Goal: Information Seeking & Learning: Understand process/instructions

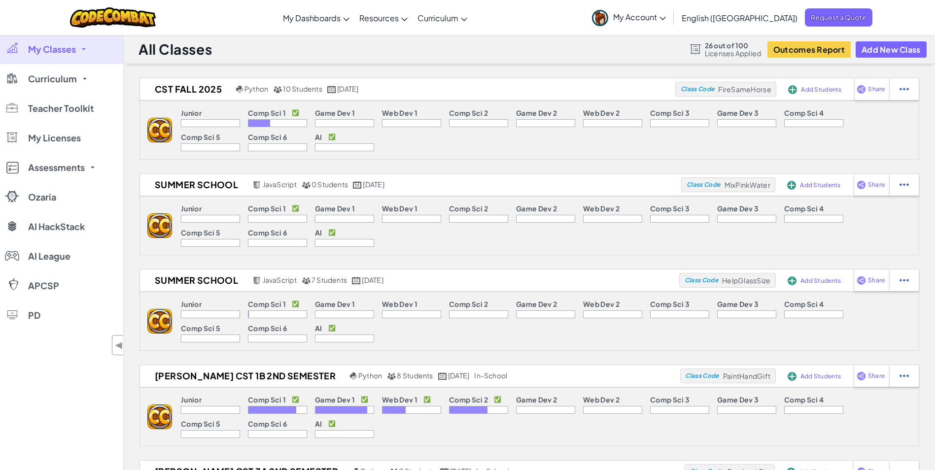
click at [57, 74] on span "Curriculum" at bounding box center [52, 78] width 49 height 9
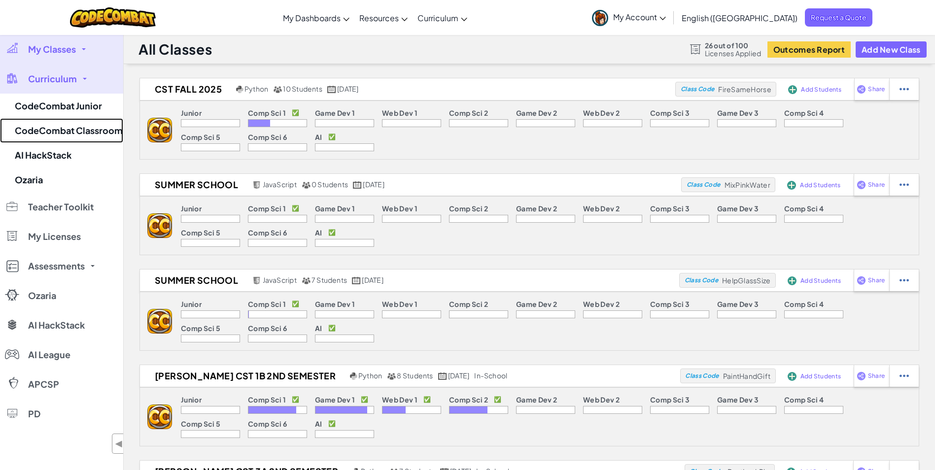
click at [71, 129] on link "CodeCombat Classroom" at bounding box center [61, 130] width 123 height 25
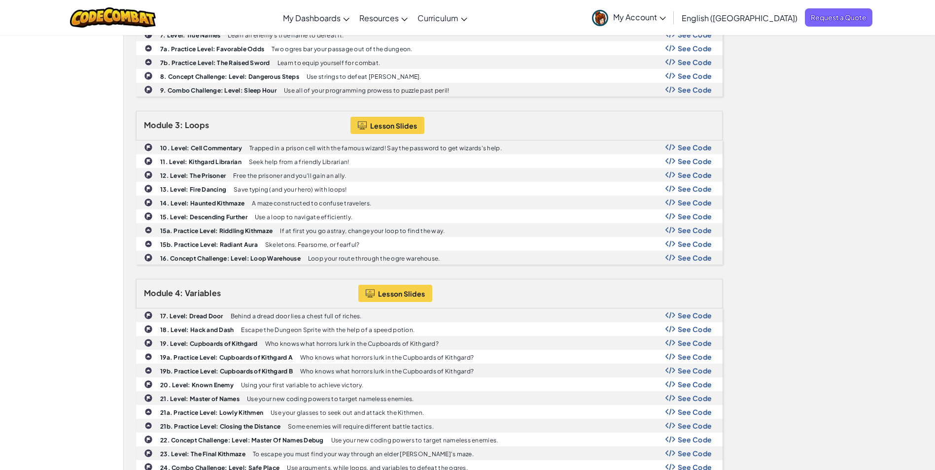
scroll to position [601, 0]
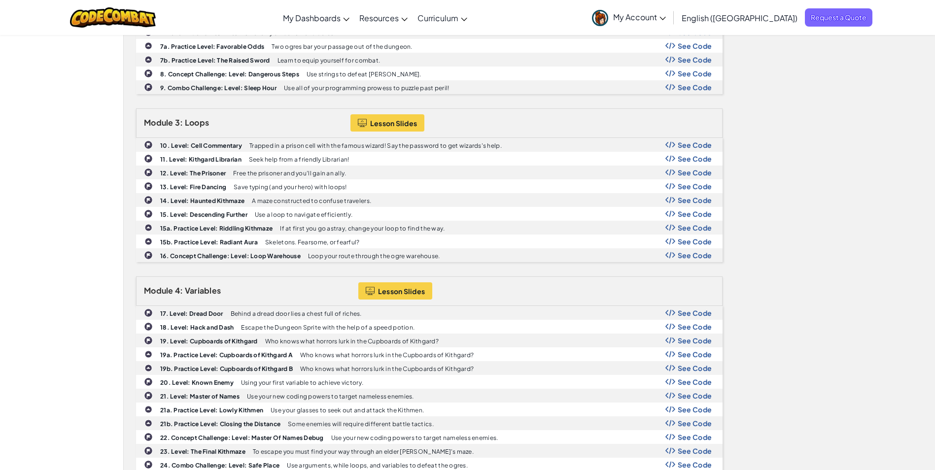
click at [375, 277] on div "Module 4: Variables Lesson Slides" at bounding box center [429, 292] width 587 height 30
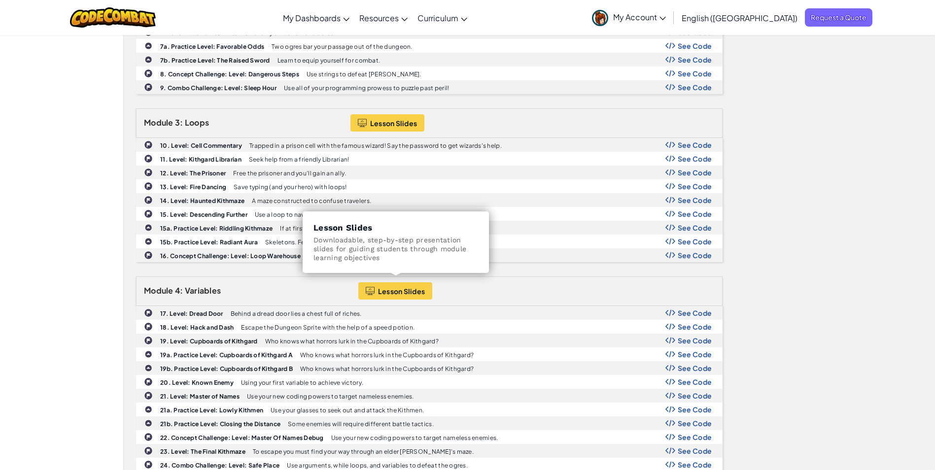
click at [377, 282] on button "Lesson Slides" at bounding box center [395, 290] width 74 height 17
